Goal: Transaction & Acquisition: Purchase product/service

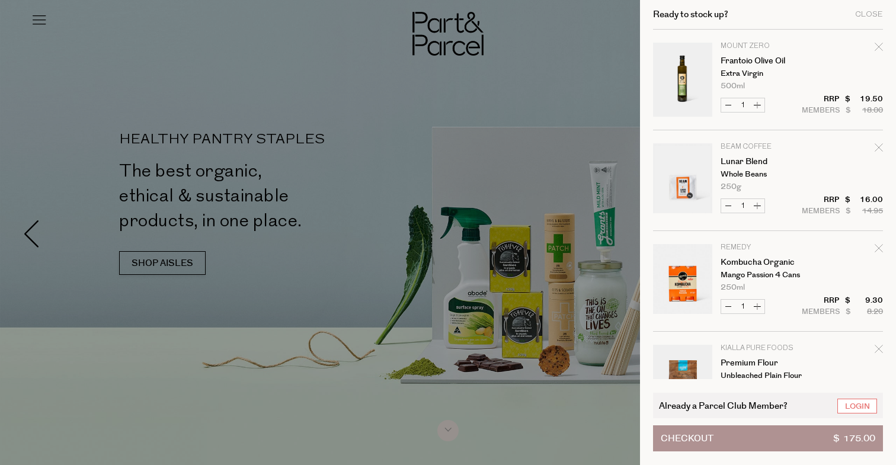
click at [875, 46] on icon "Remove Frantoio Olive Oil" at bounding box center [879, 47] width 8 height 8
type input "Add Membership"
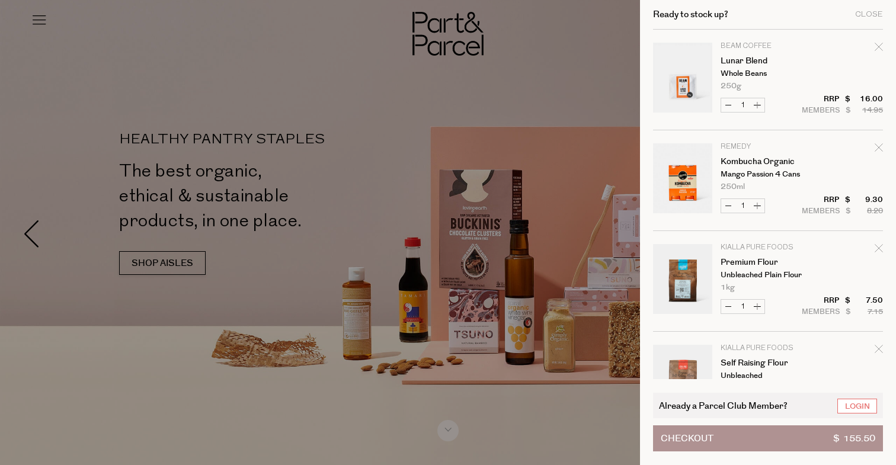
click at [879, 46] on icon "Remove Lunar Blend" at bounding box center [879, 47] width 8 height 8
type input "Add Membership"
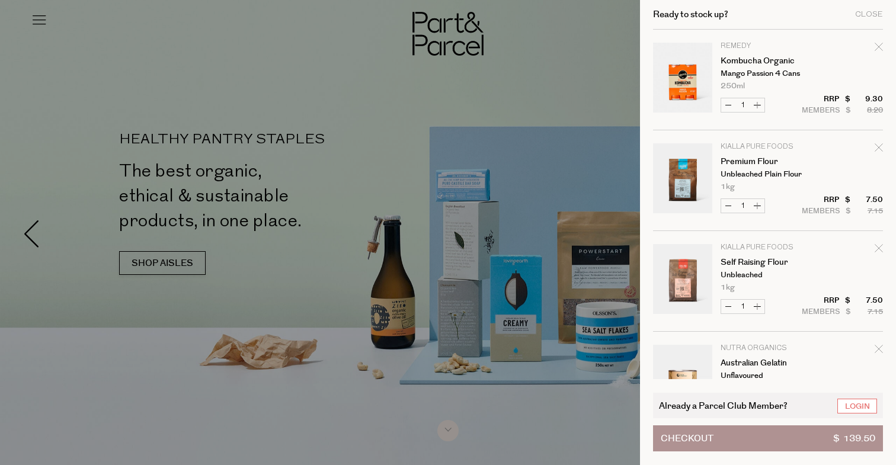
click at [878, 43] on icon "Remove Kombucha Organic" at bounding box center [879, 47] width 8 height 8
type input "Add Membership"
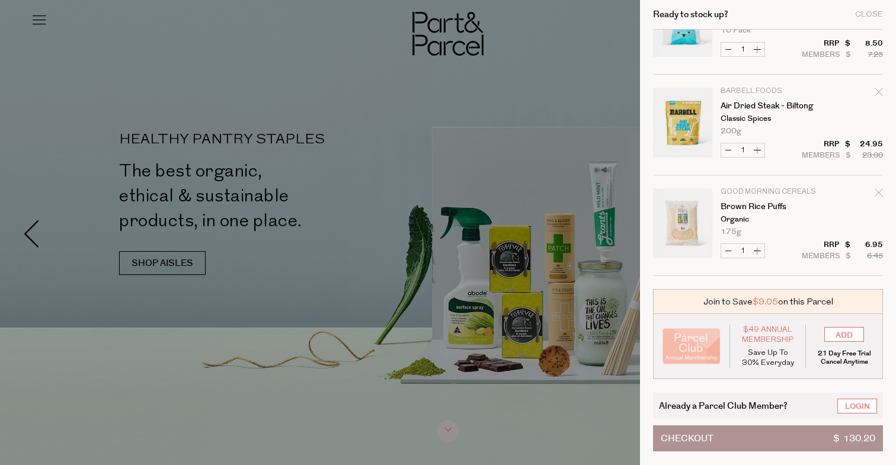
scroll to position [761, 0]
click at [851, 407] on link "Login" at bounding box center [857, 406] width 40 height 15
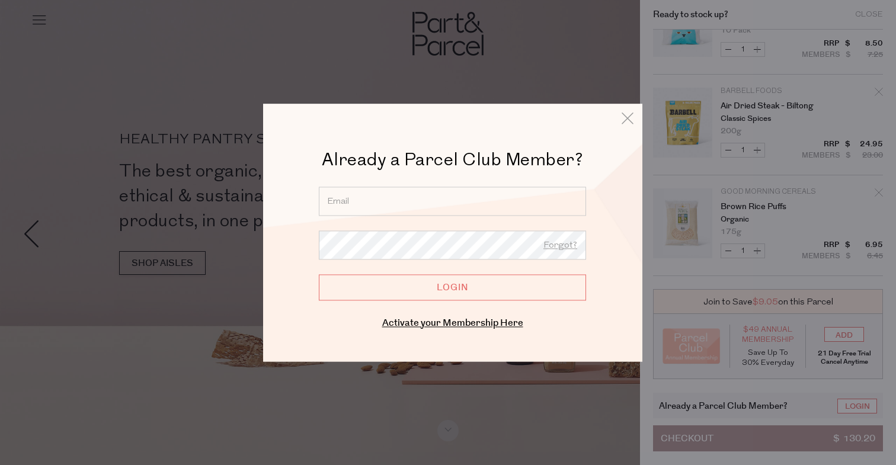
type input "maradavisjohnson@hotmail.com"
click at [414, 289] on input "Login" at bounding box center [452, 287] width 267 height 26
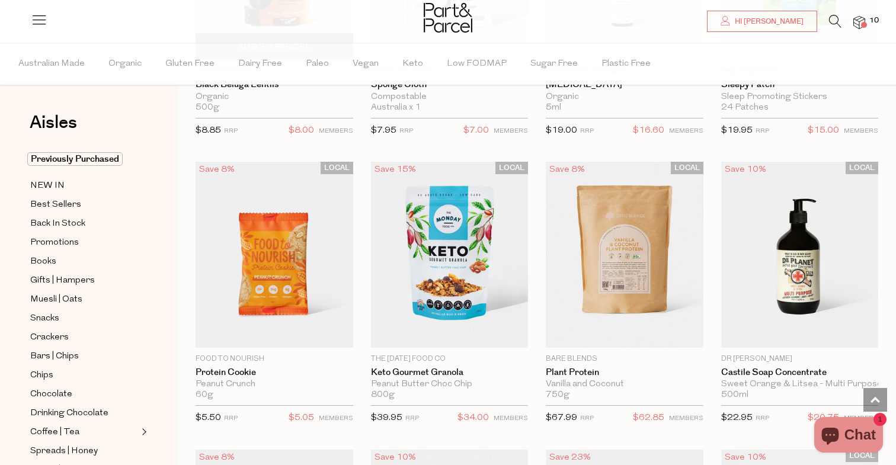
scroll to position [1432, 0]
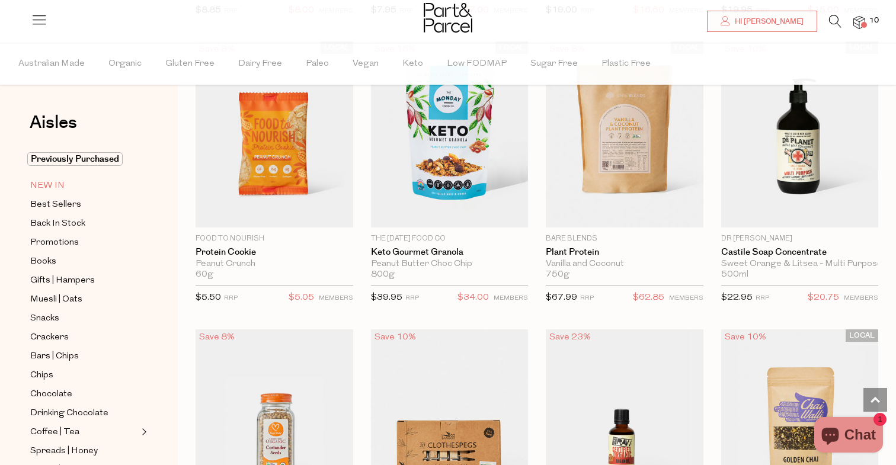
click at [62, 189] on span "NEW IN" at bounding box center [47, 186] width 34 height 14
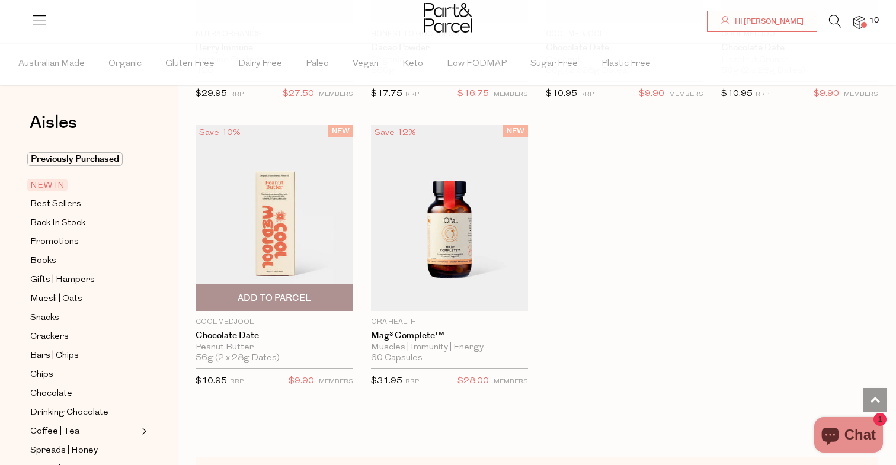
scroll to position [1024, 0]
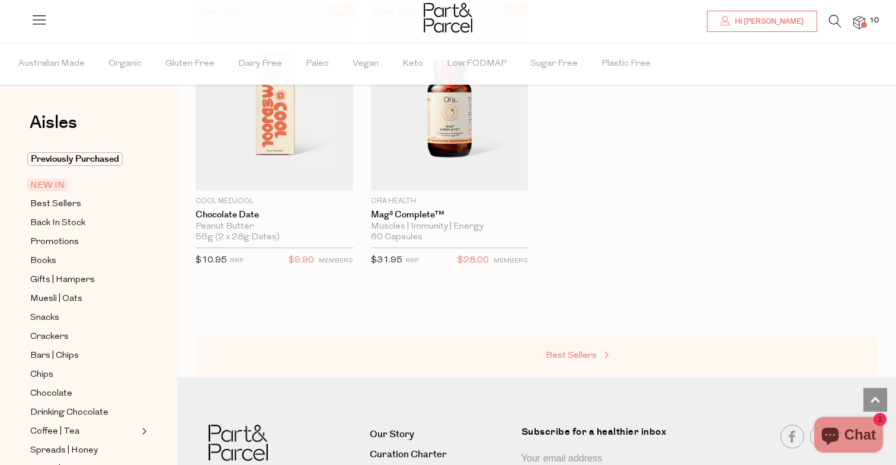
click at [575, 355] on span "Best Sellers" at bounding box center [571, 355] width 51 height 9
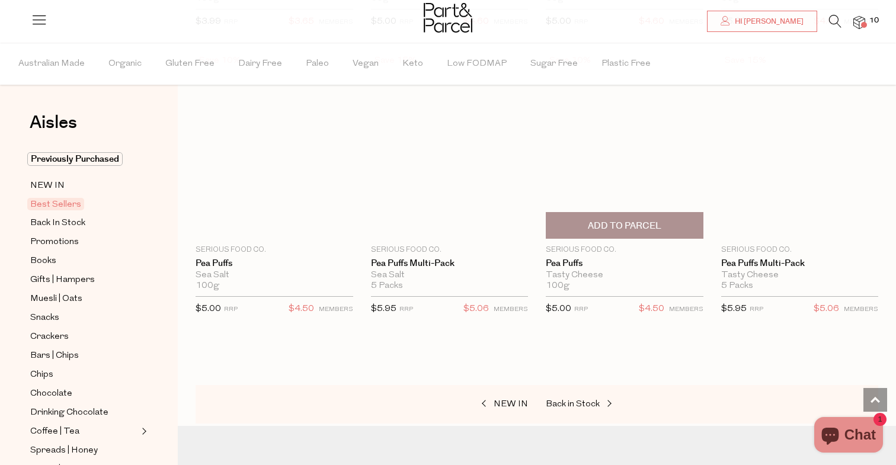
scroll to position [2710, 0]
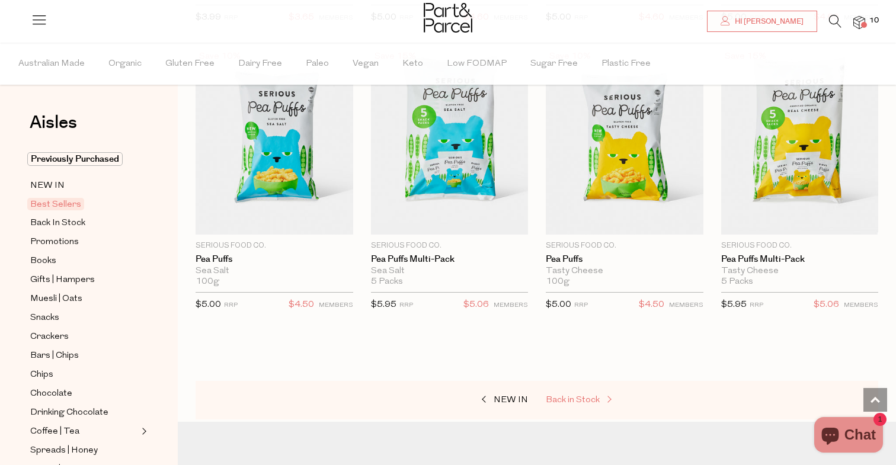
click at [577, 396] on span "Back in Stock" at bounding box center [573, 400] width 54 height 9
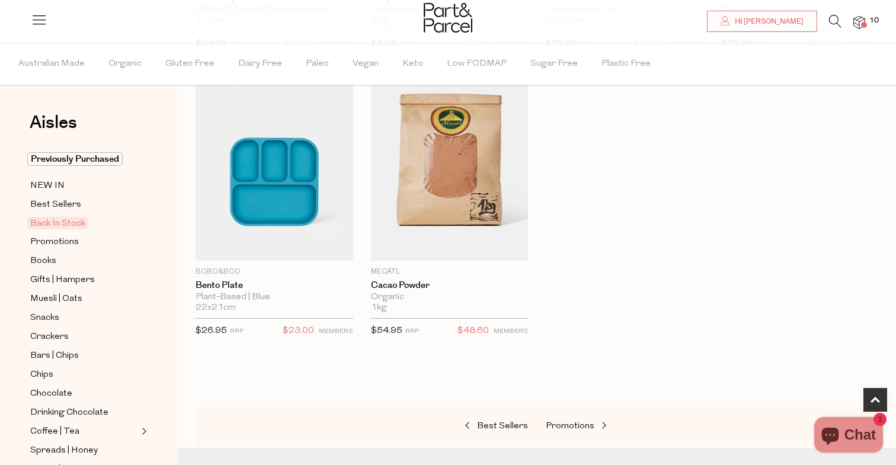
scroll to position [656, 0]
click at [559, 421] on span "Promotions" at bounding box center [570, 425] width 49 height 9
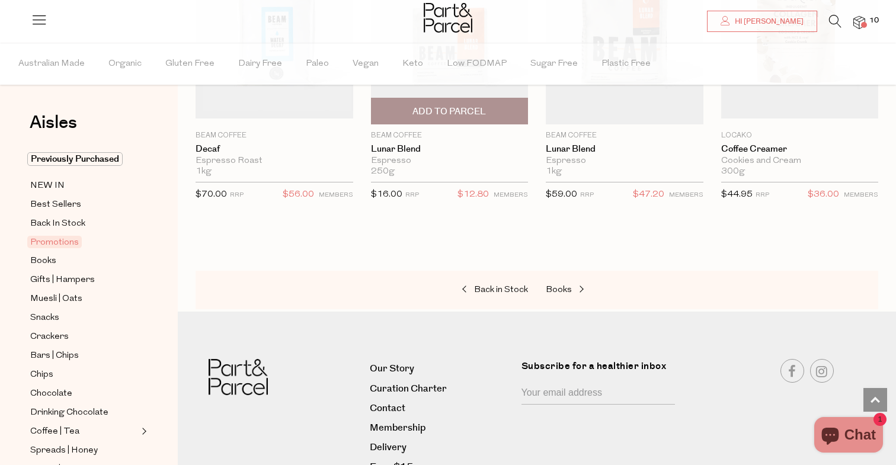
scroll to position [1090, 0]
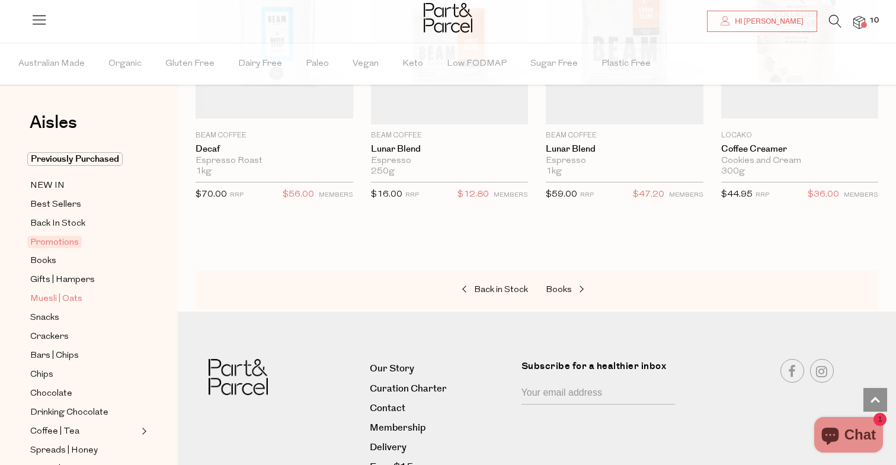
click at [66, 293] on span "Muesli | Oats" at bounding box center [56, 299] width 52 height 14
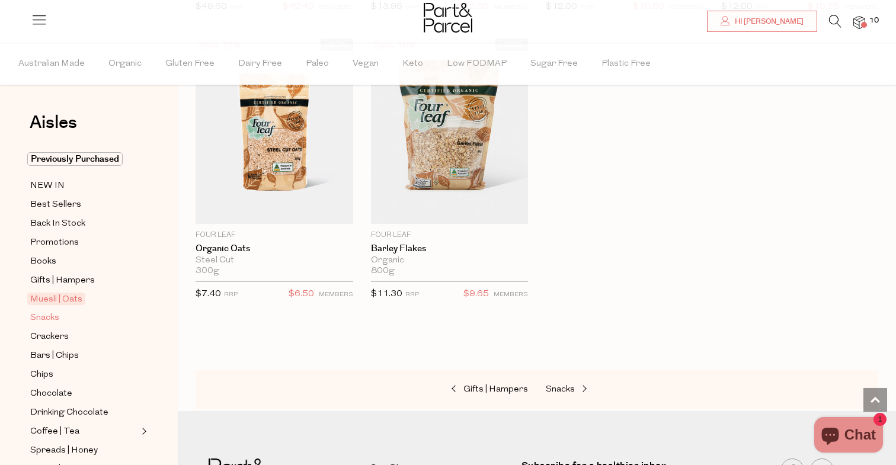
click at [72, 315] on link "Snacks" at bounding box center [84, 318] width 108 height 15
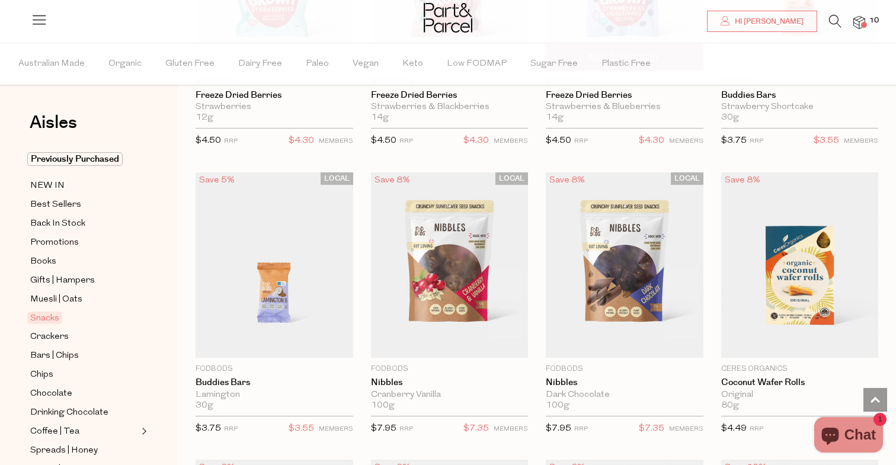
scroll to position [1765, 0]
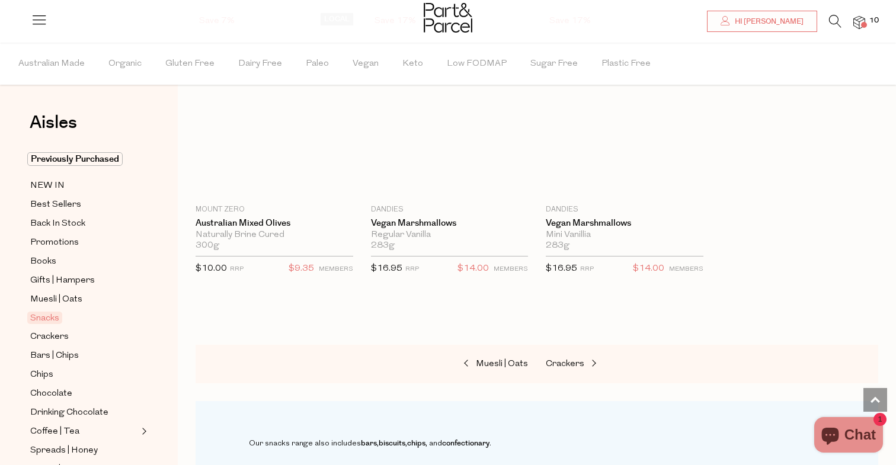
scroll to position [4766, 0]
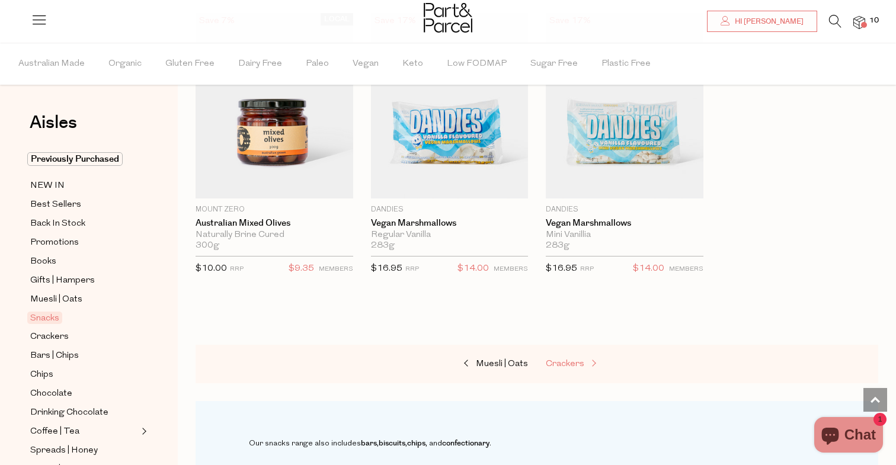
click at [586, 357] on link "Crackers" at bounding box center [605, 364] width 119 height 15
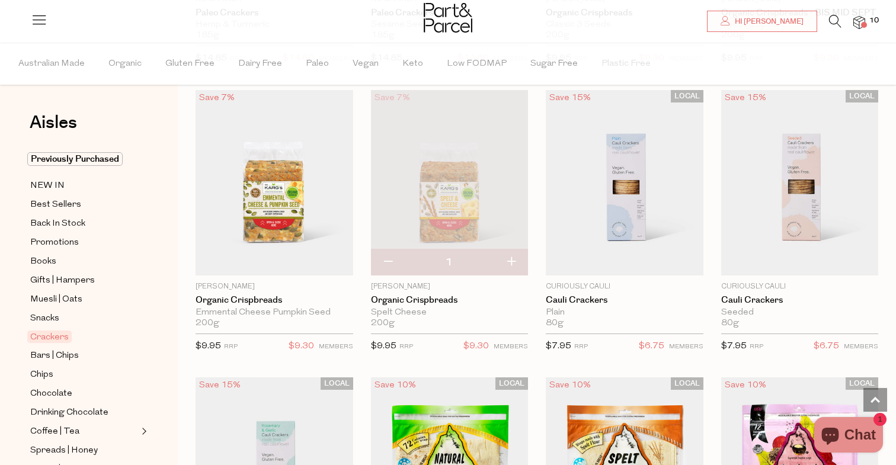
scroll to position [2081, 0]
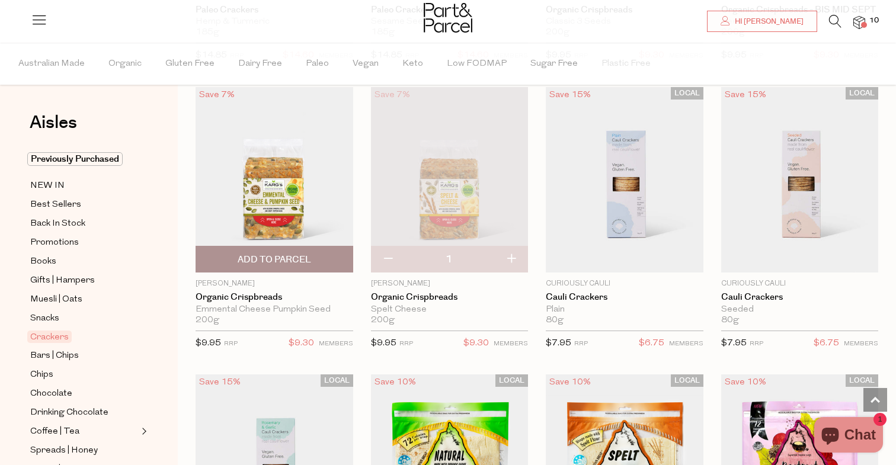
click at [316, 260] on span "Add To Parcel" at bounding box center [274, 259] width 151 height 25
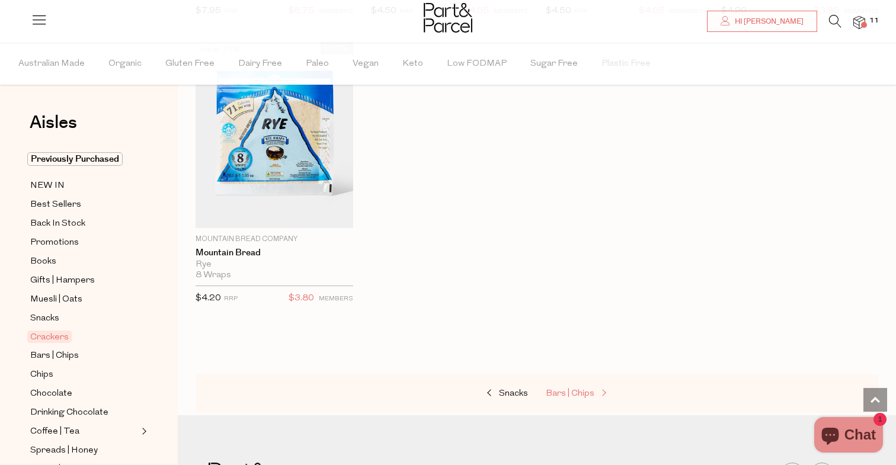
click at [575, 389] on span "Bars | Chips" at bounding box center [570, 393] width 49 height 9
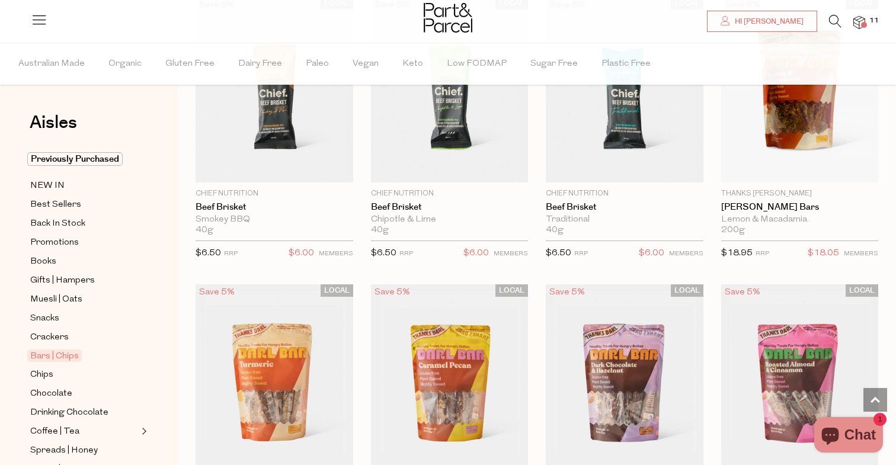
scroll to position [1609, 1]
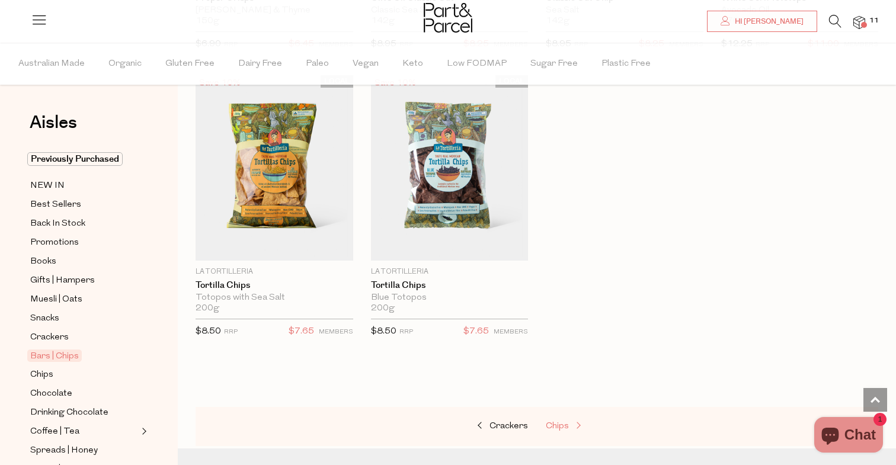
click at [573, 422] on span at bounding box center [577, 426] width 17 height 9
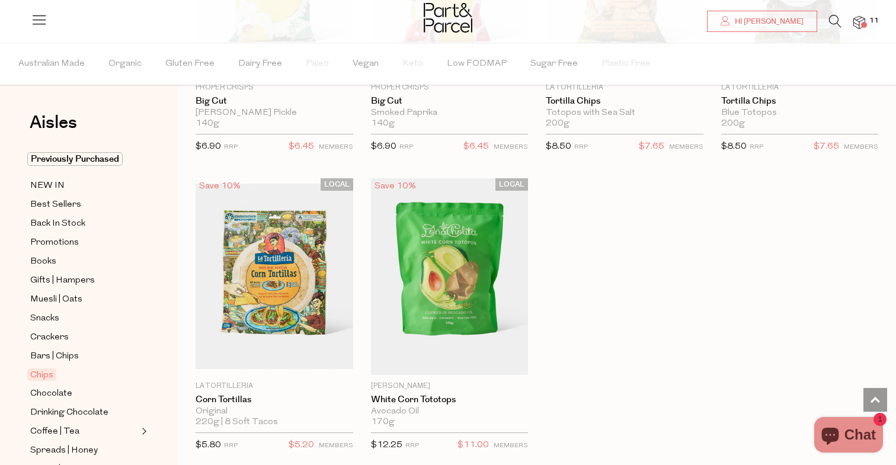
scroll to position [1315, 0]
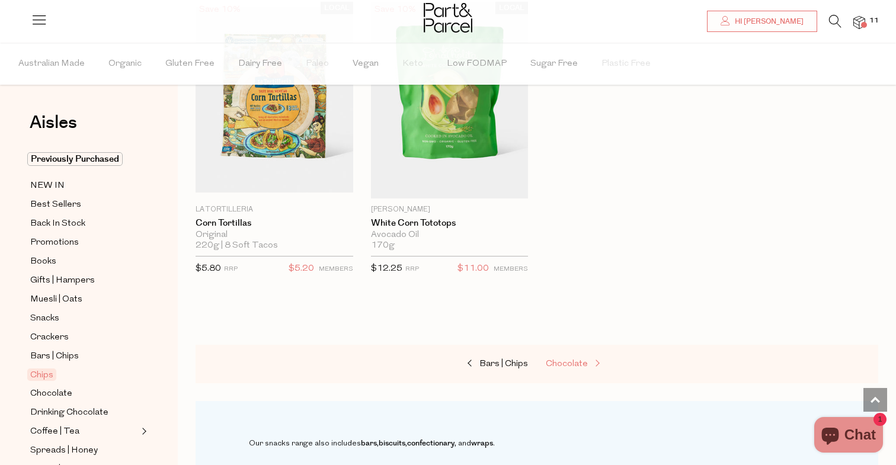
click at [561, 360] on span "Chocolate" at bounding box center [567, 364] width 42 height 9
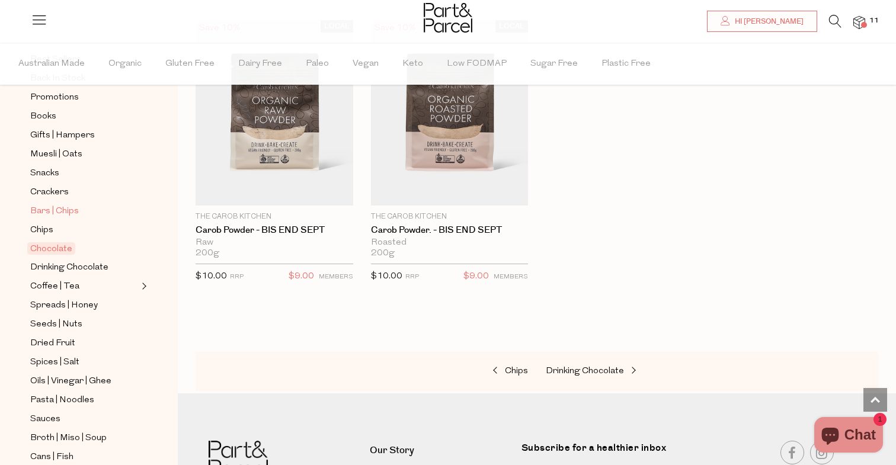
scroll to position [146, 0]
click at [66, 308] on span "Spreads | Honey" at bounding box center [64, 305] width 68 height 14
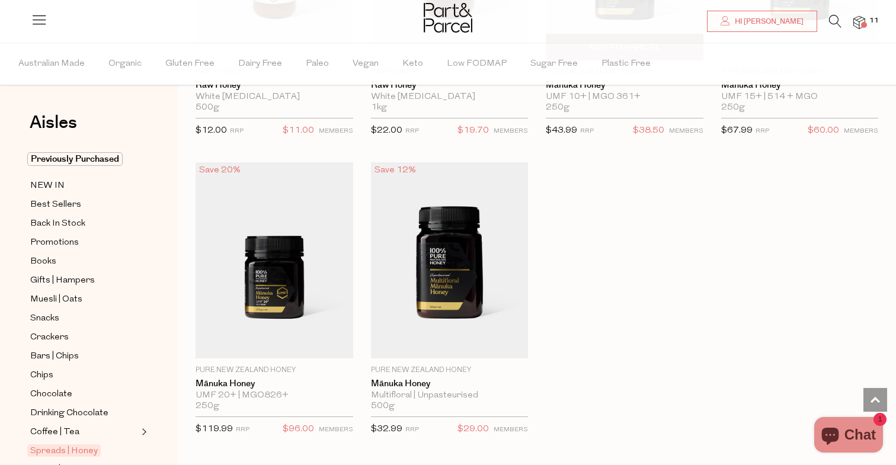
scroll to position [3170, 0]
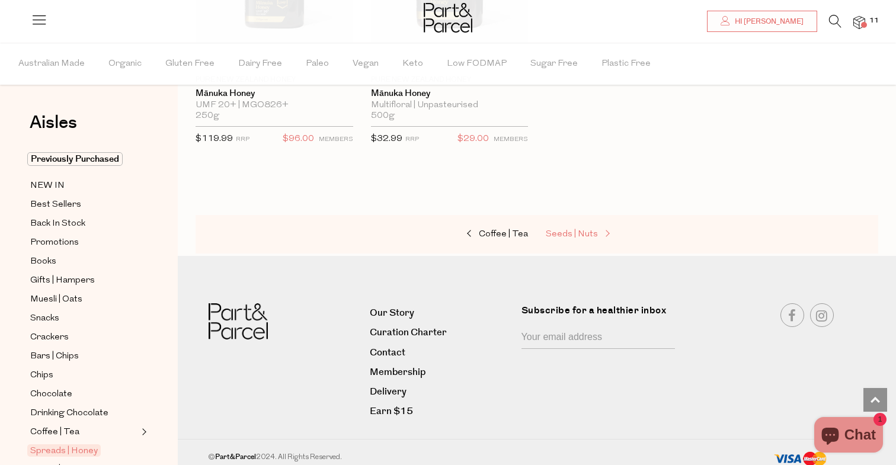
click at [571, 230] on span "Seeds | Nuts" at bounding box center [572, 234] width 52 height 9
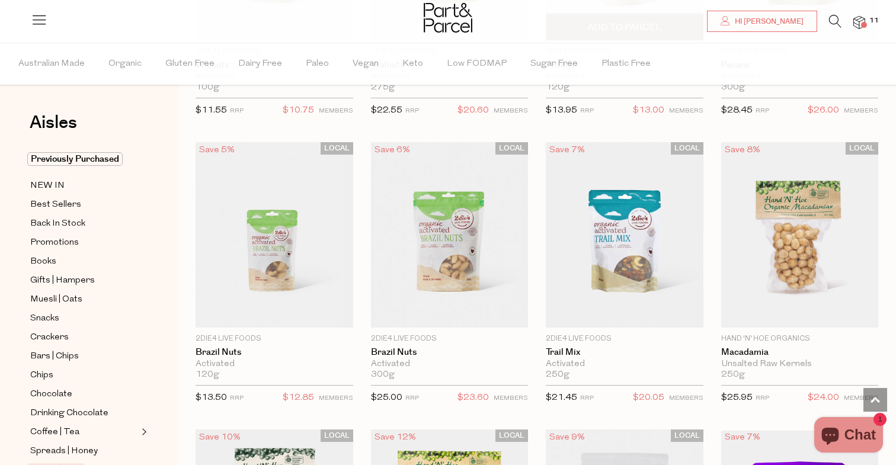
scroll to position [881, 1]
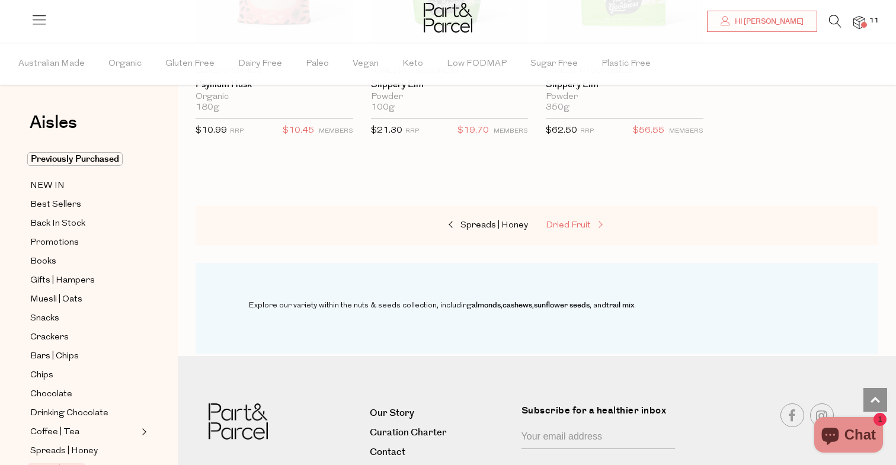
click at [575, 221] on span "Dried Fruit" at bounding box center [568, 225] width 45 height 9
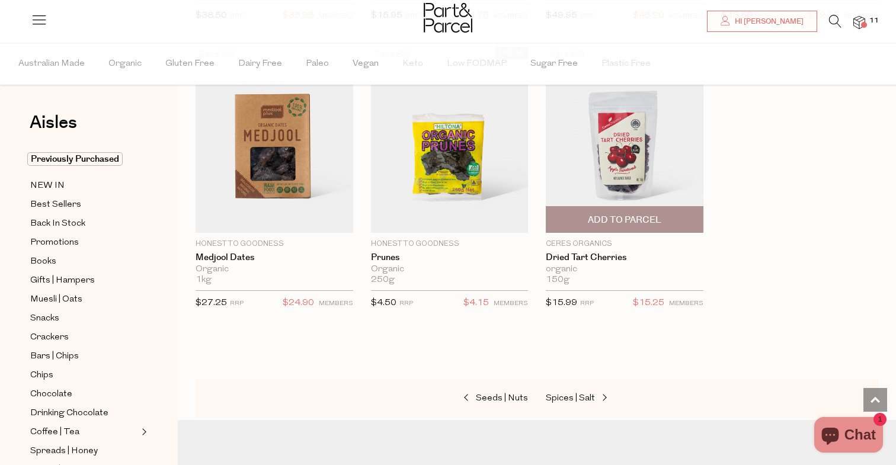
scroll to position [701, 0]
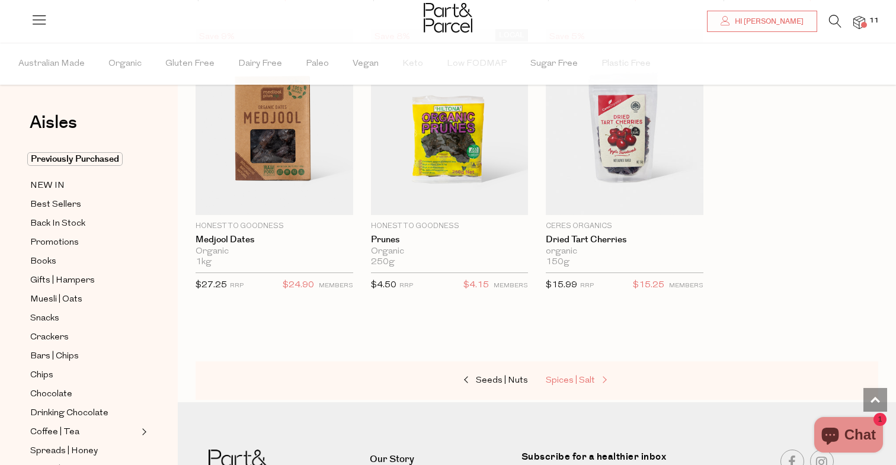
click at [587, 382] on span "Spices | Salt" at bounding box center [570, 380] width 49 height 9
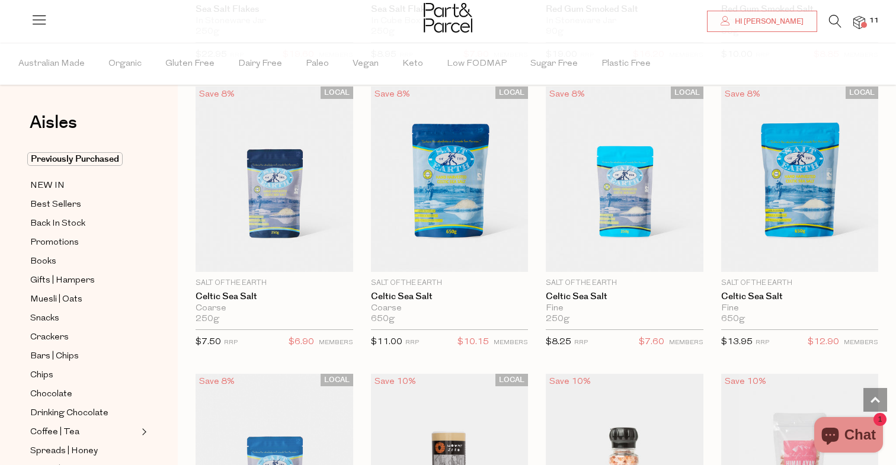
scroll to position [363, 0]
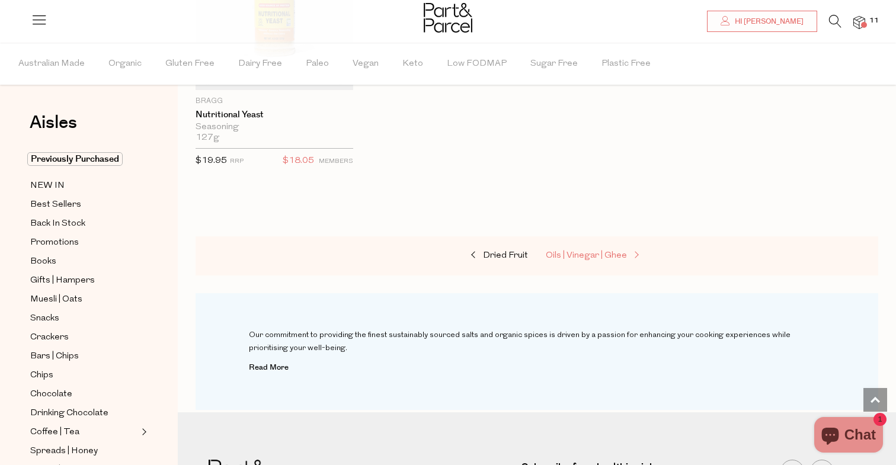
click at [580, 254] on link "Oils | Vinegar | Ghee" at bounding box center [605, 255] width 119 height 15
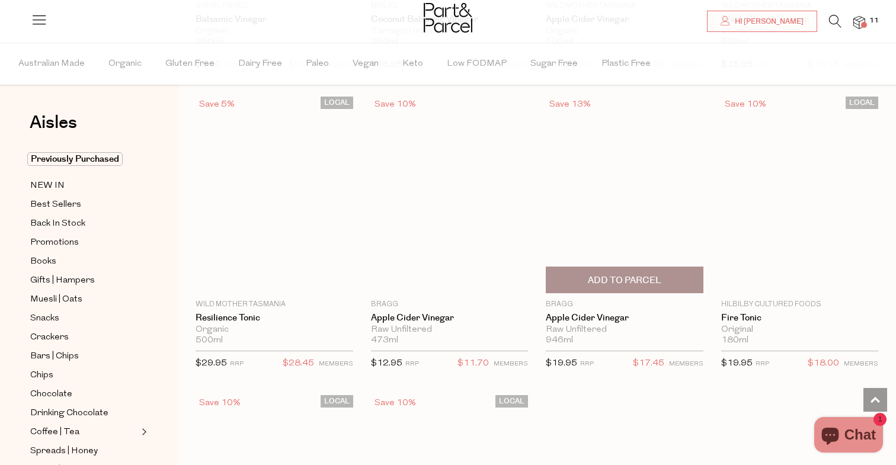
scroll to position [2969, 0]
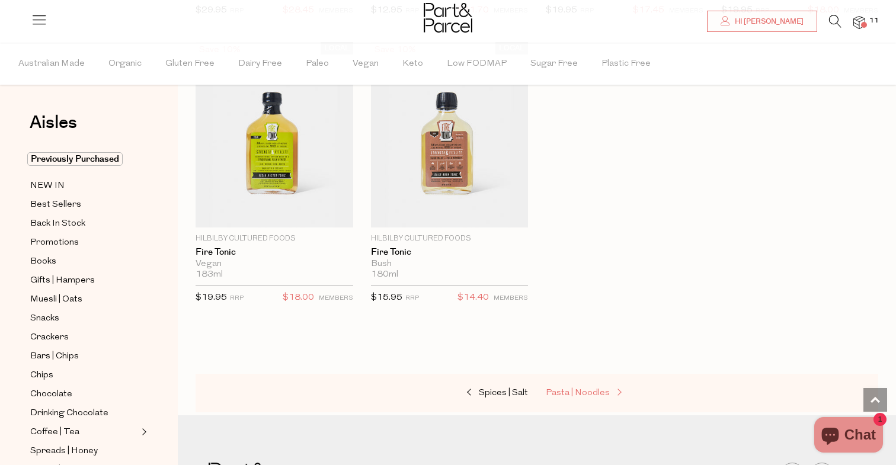
click at [577, 389] on span "Pasta | Noodles" at bounding box center [578, 393] width 64 height 9
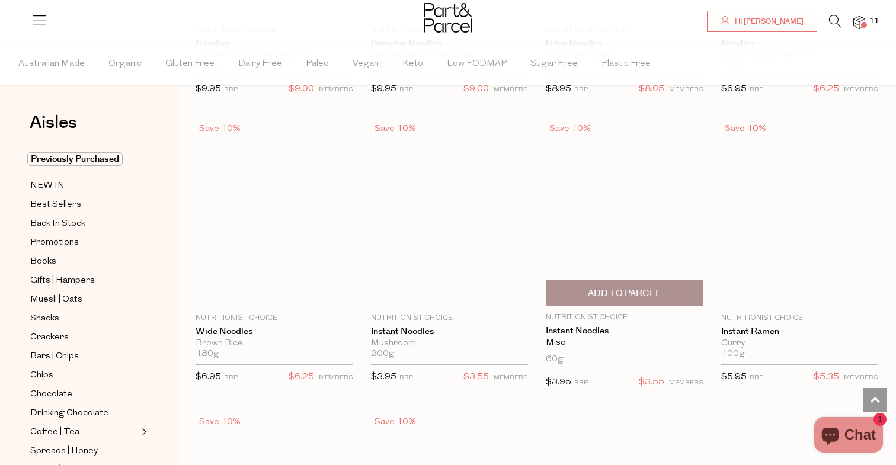
scroll to position [3211, 1]
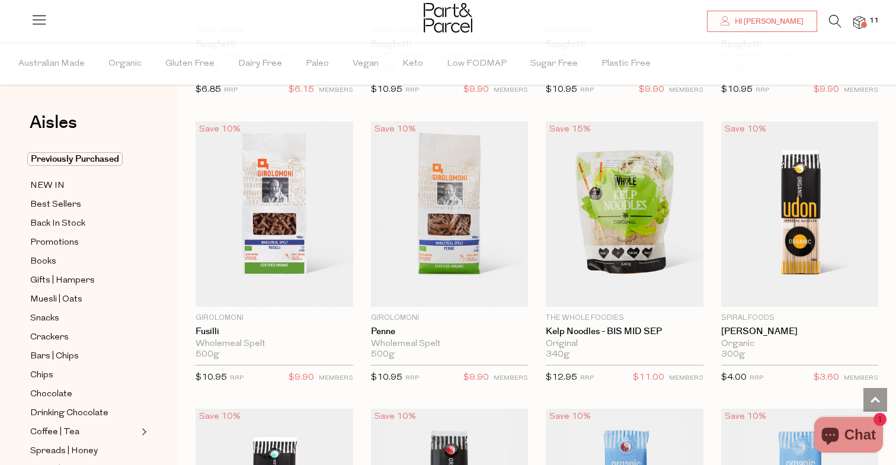
scroll to position [2345, 0]
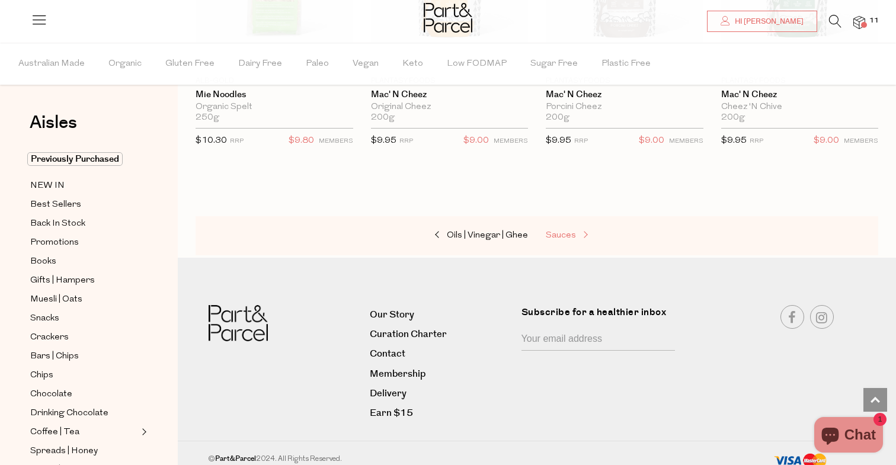
click at [581, 231] on span at bounding box center [584, 235] width 17 height 9
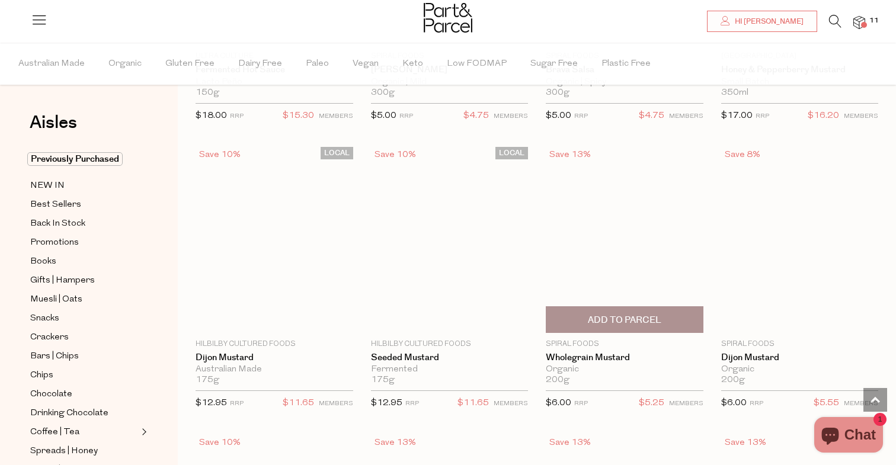
scroll to position [2915, 0]
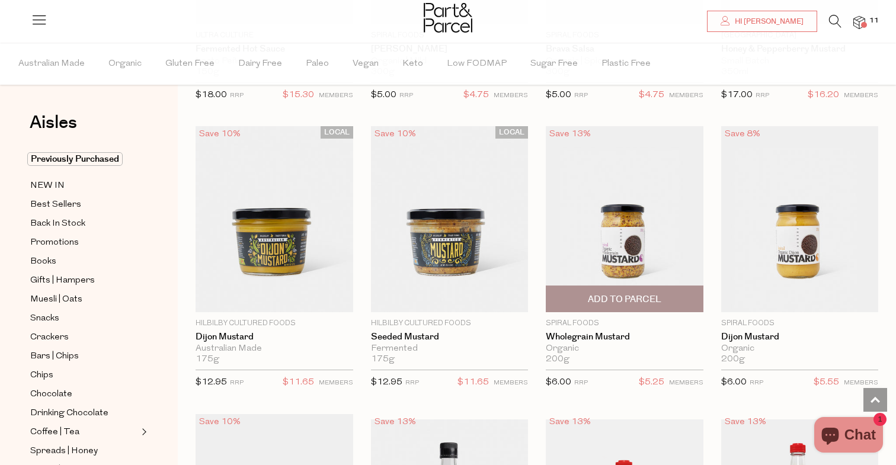
click at [645, 293] on span "Add To Parcel" at bounding box center [624, 299] width 73 height 12
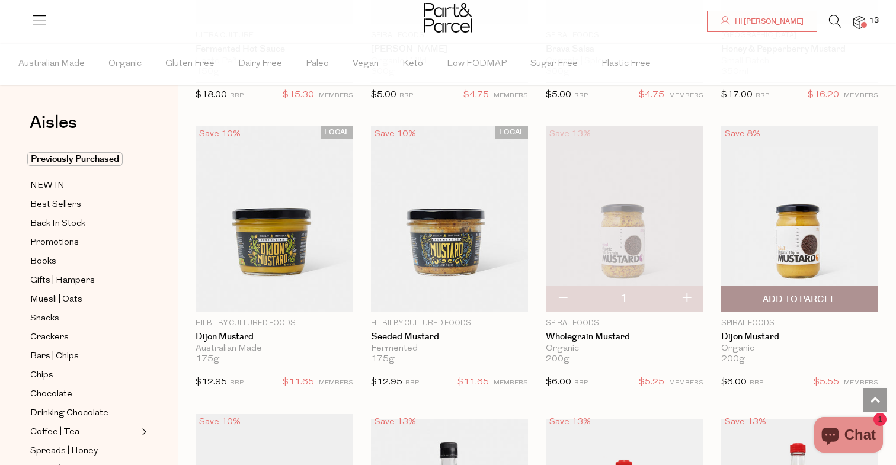
click at [754, 276] on img at bounding box center [800, 219] width 158 height 186
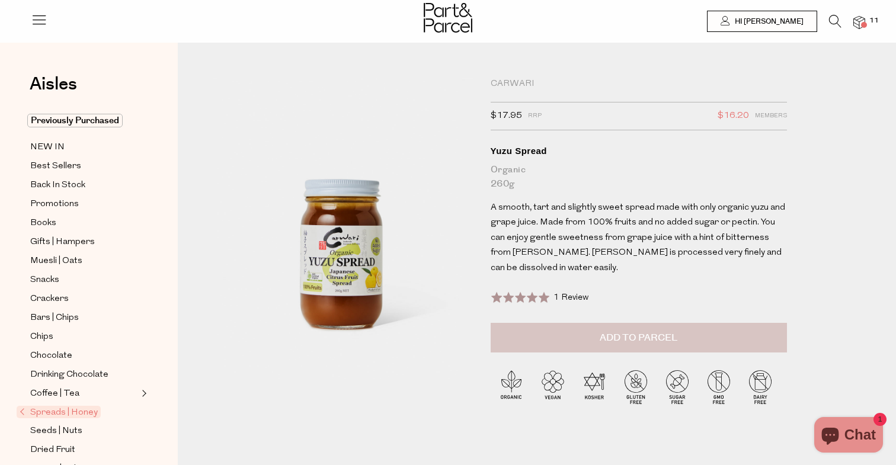
click at [600, 331] on span "Add to Parcel" at bounding box center [639, 338] width 78 height 14
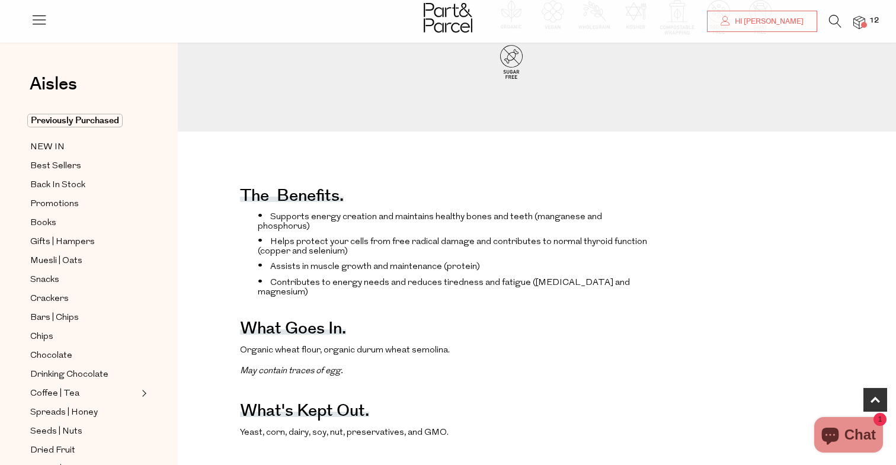
scroll to position [354, 0]
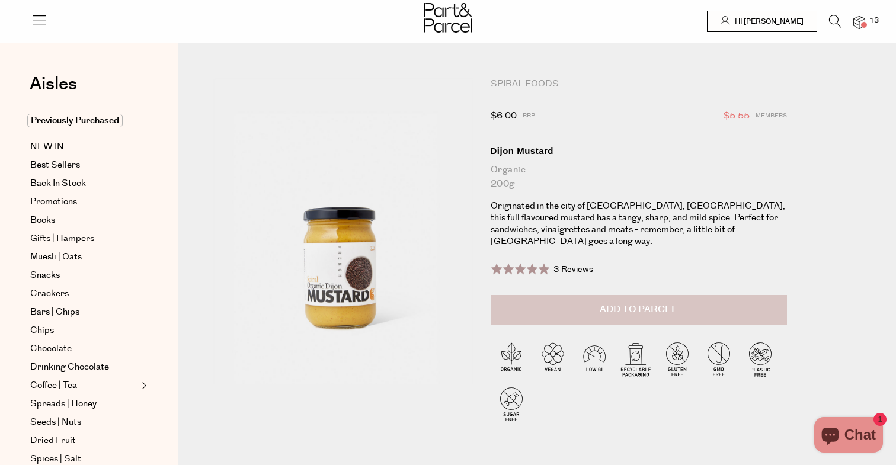
click at [634, 303] on span "Add to Parcel" at bounding box center [639, 310] width 78 height 14
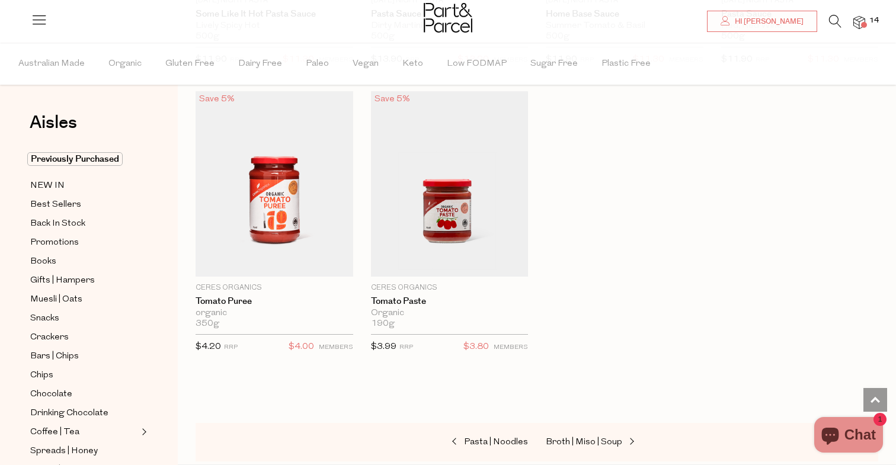
scroll to position [4703, 0]
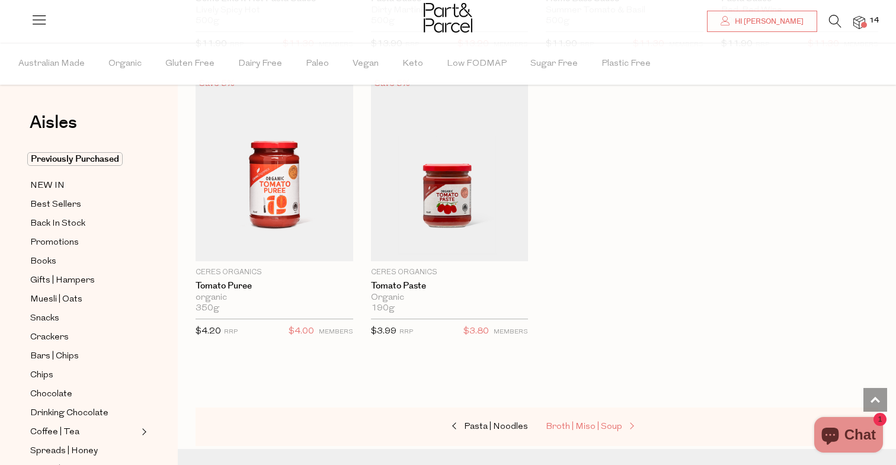
click at [600, 423] on span "Broth | Miso | Soup" at bounding box center [584, 427] width 76 height 9
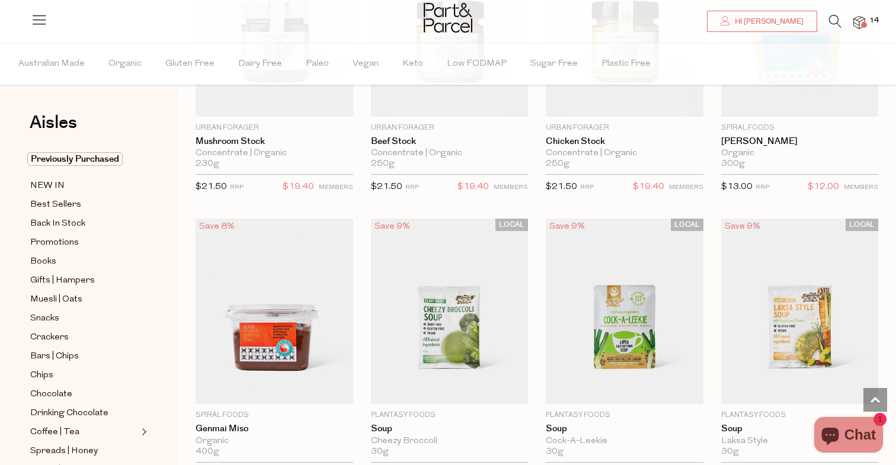
scroll to position [1949, 1]
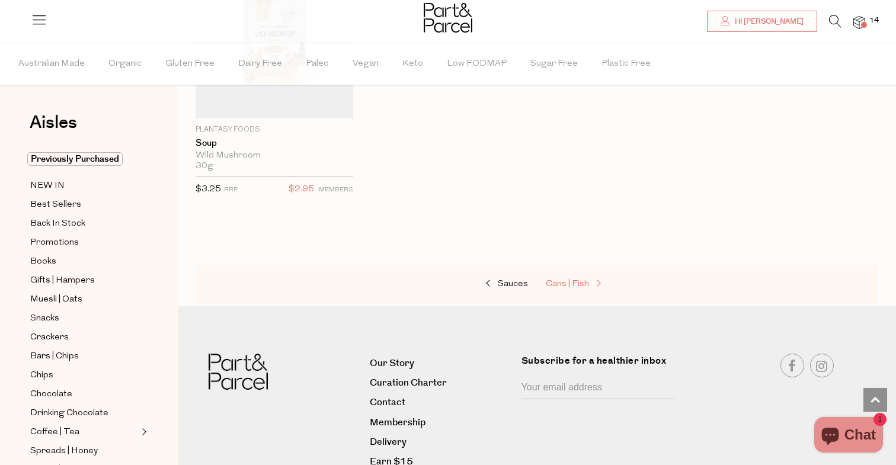
click at [570, 283] on span "Cans | Fish" at bounding box center [567, 284] width 43 height 9
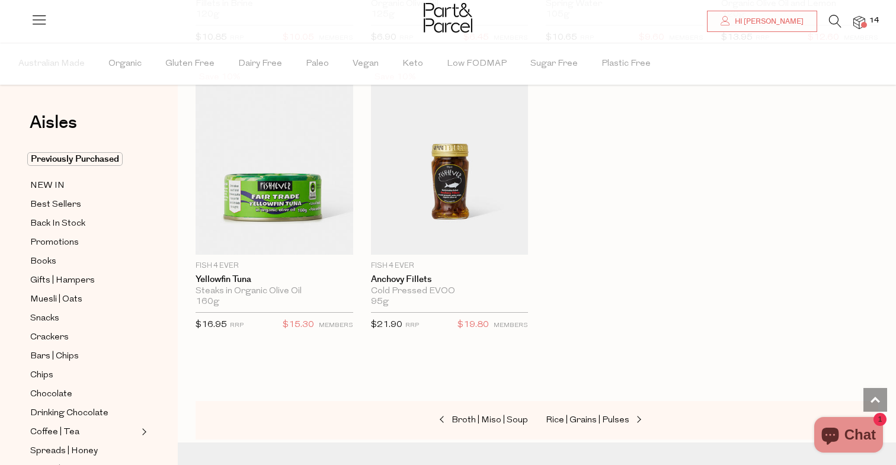
scroll to position [1822, 0]
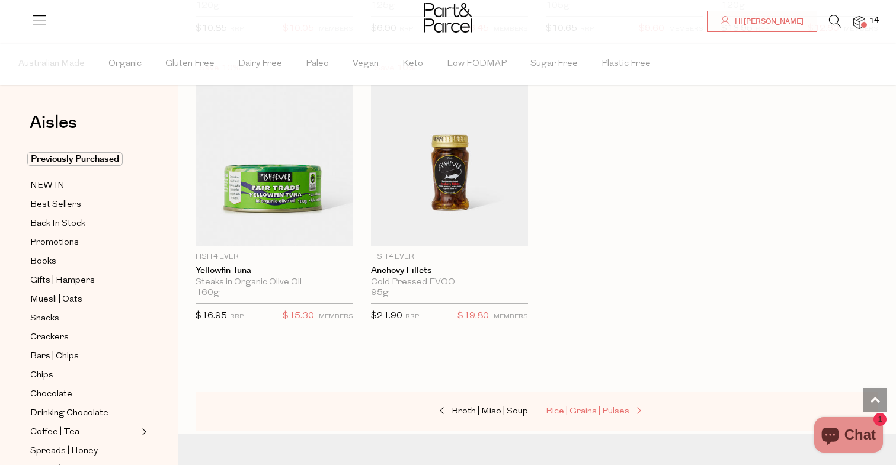
click at [566, 404] on link "Rice | Grains | Pulses" at bounding box center [605, 411] width 119 height 15
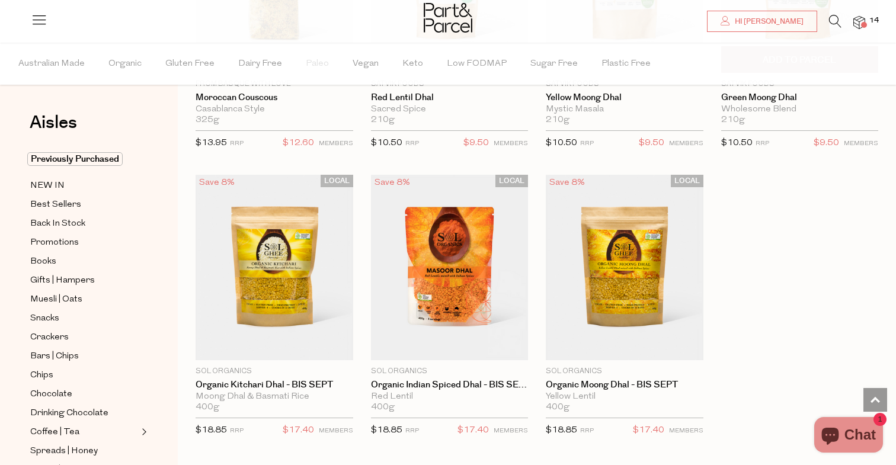
scroll to position [2636, 0]
